Goal: Information Seeking & Learning: Find specific page/section

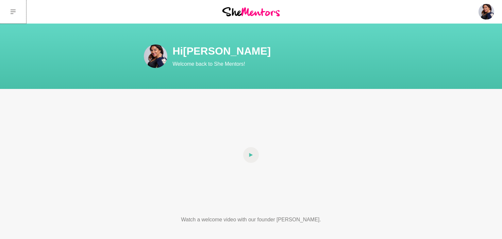
click at [9, 9] on button at bounding box center [13, 12] width 26 height 24
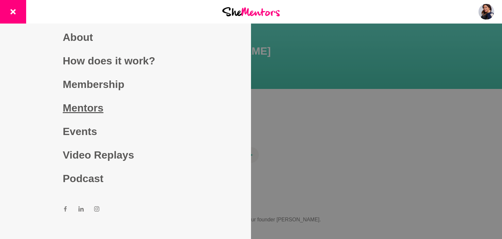
click at [80, 108] on link "Mentors" at bounding box center [125, 108] width 125 height 24
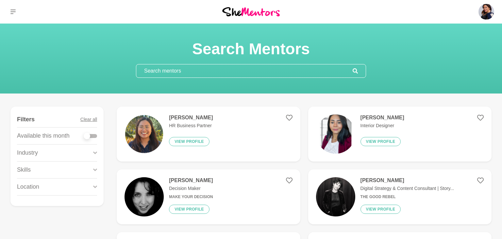
click at [94, 186] on icon at bounding box center [95, 186] width 4 height 3
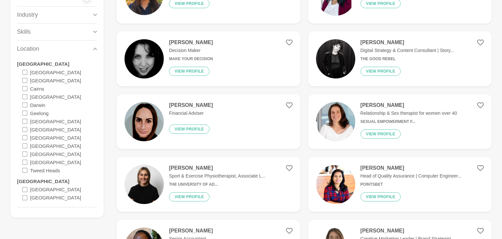
click at [23, 190] on icon at bounding box center [24, 189] width 5 height 5
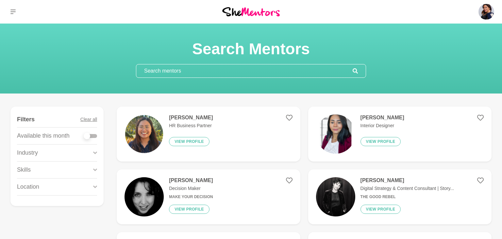
click at [97, 185] on icon at bounding box center [95, 186] width 4 height 3
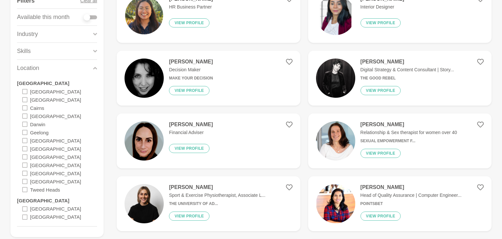
scroll to position [207, 0]
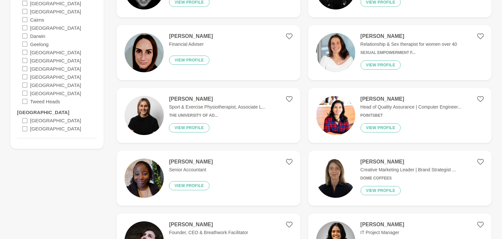
click at [25, 119] on icon at bounding box center [24, 120] width 5 height 5
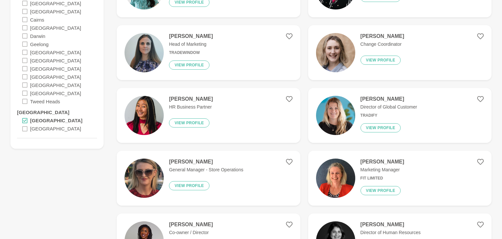
click at [24, 128] on icon at bounding box center [24, 128] width 5 height 5
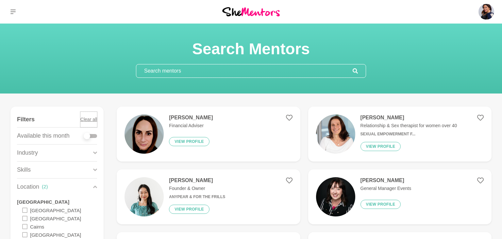
click at [88, 120] on button "Clear all" at bounding box center [88, 119] width 17 height 15
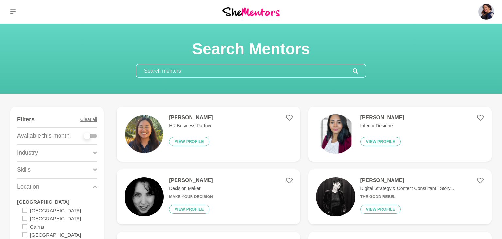
click at [188, 70] on input "text" at bounding box center [244, 70] width 216 height 13
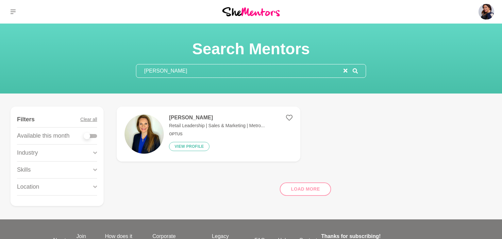
type input "[PERSON_NAME]"
